Goal: Task Accomplishment & Management: Manage account settings

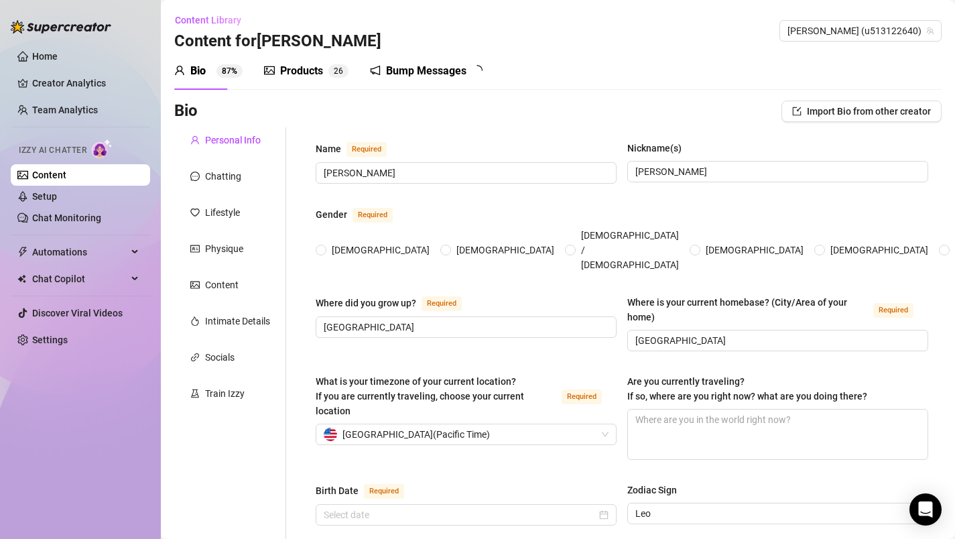
radio input "true"
type input "[DATE]"
click at [57, 200] on link "Setup" at bounding box center [44, 196] width 25 height 11
